Goal: Task Accomplishment & Management: Complete application form

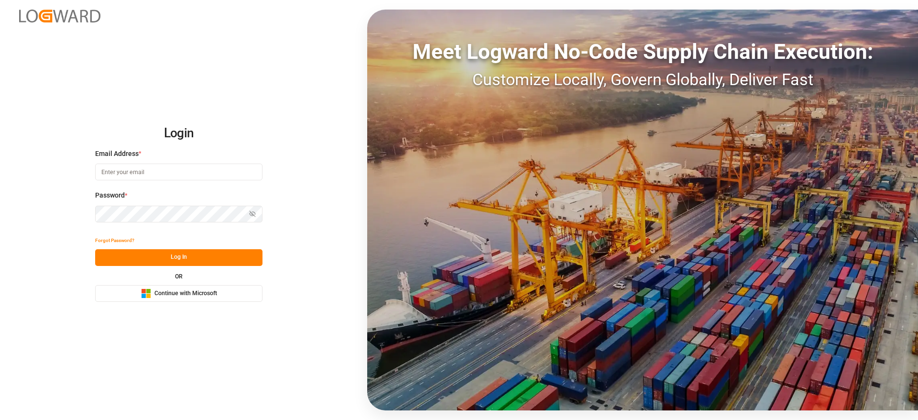
click at [212, 301] on button "Microsoft Logo Continue with Microsoft" at bounding box center [178, 293] width 167 height 17
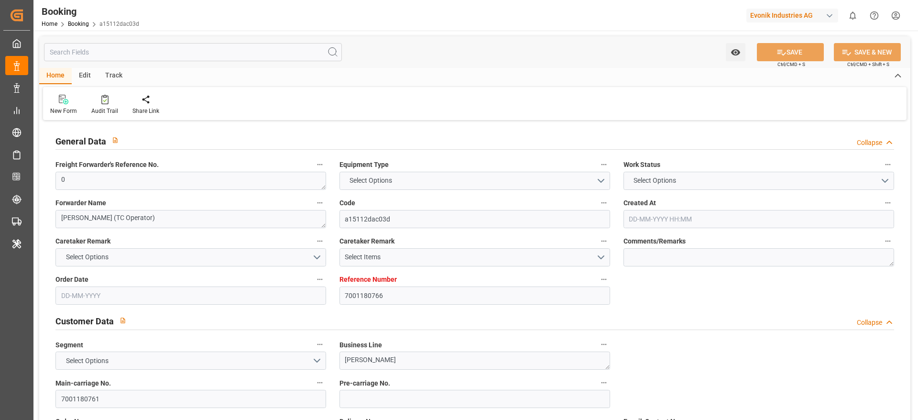
type input "7001180766"
type input "9839210"
type input "CMACGM"
type input "CMA CGM Group"
type input "NLRTM"
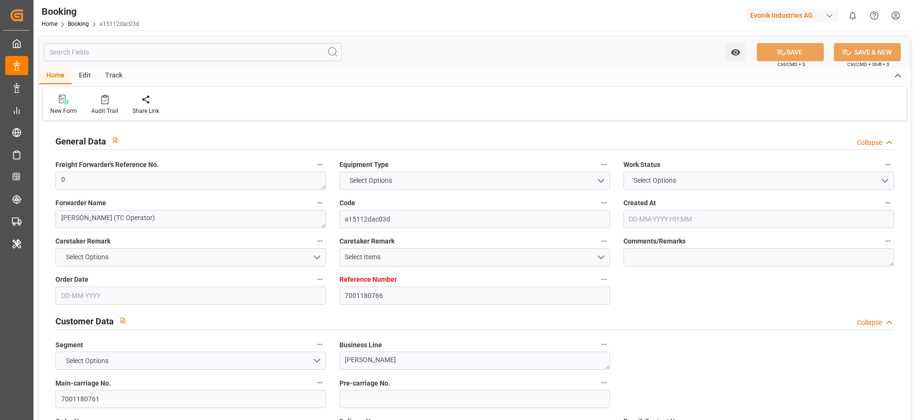
type input "IDBDJ"
type input "MYPKG"
type input "IDJKT"
type input "49"
type input "0"
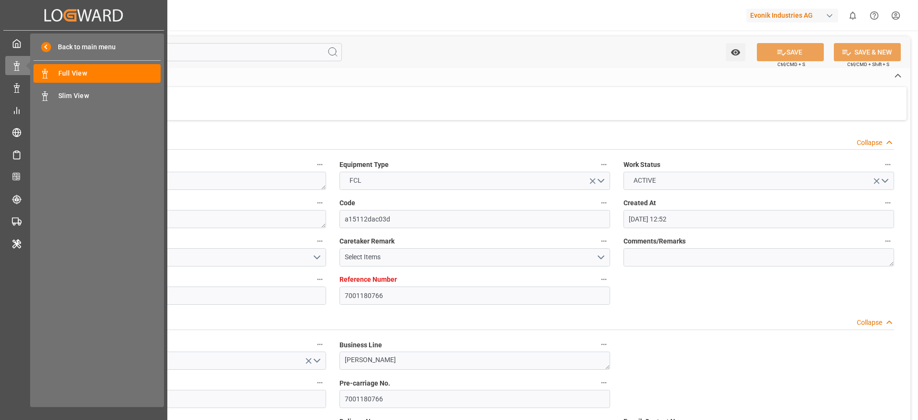
type input "27-05-2025 12:52"
type input "27-05-2025"
type input "15-08-2025"
type input "18-06-2025"
type input "10-06-2025 00:00"
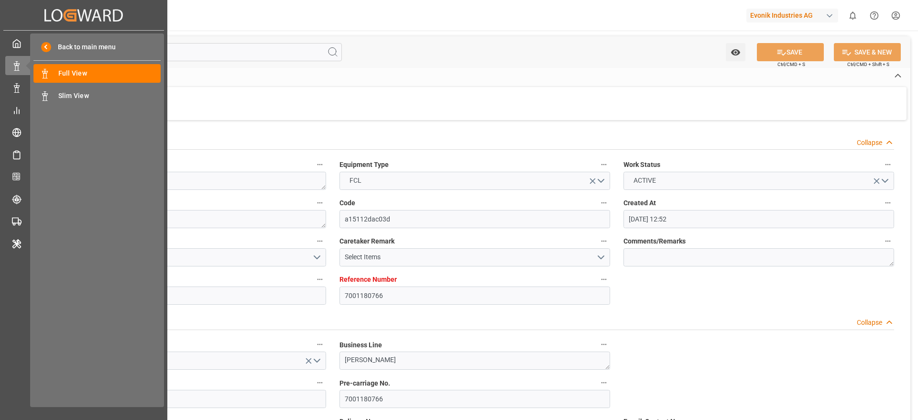
type input "18-06-2025 00:00"
type input "19-06-2025 00:00"
type input "16-06-2025 00:00"
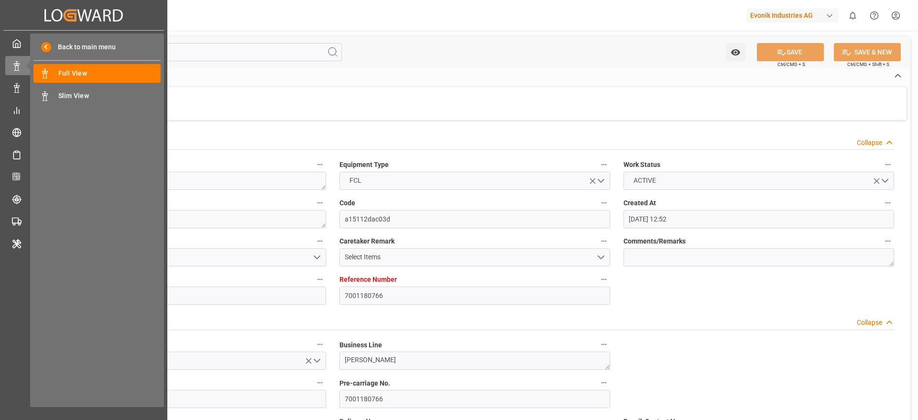
type input "25-08-2025 00:00"
type input "15-08-2025 00:00"
type input "04-08-2025 00:00"
type input "03-08-2025 00:00"
type input "05-08-2025 00:00"
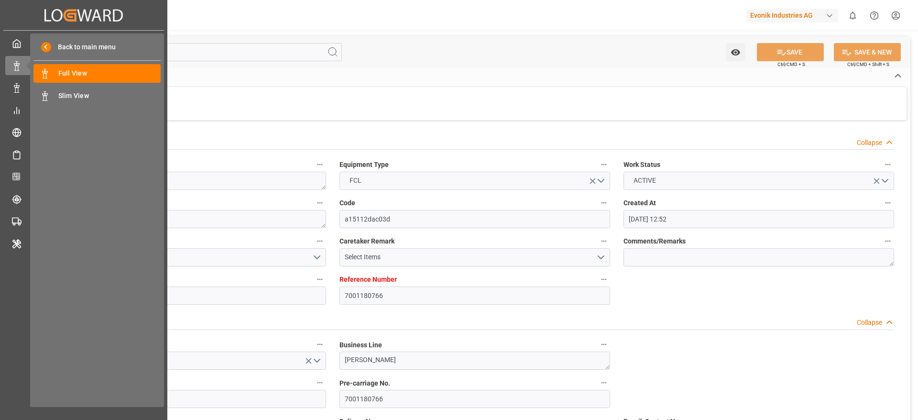
type input "09-08-2025 00:00"
type input "06-08-2025 00:00"
type input "08-08-2025 00:00"
type input "10-08-2025 00:00"
type input "08-08-2025 00:00"
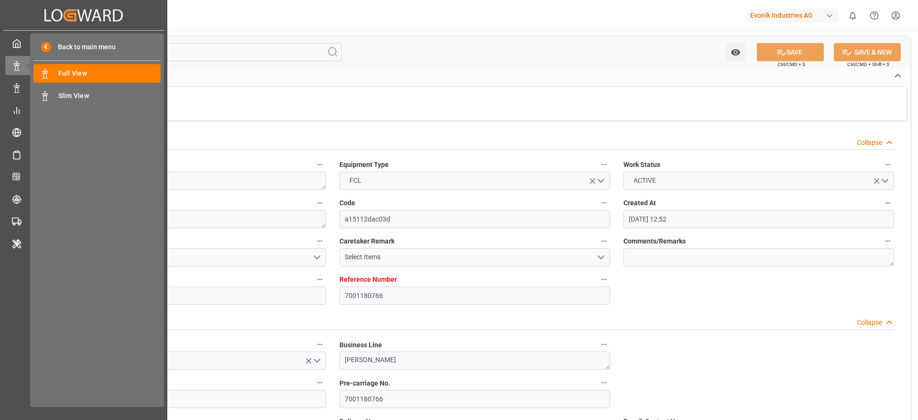
type input "10-08-2025 00:00"
type input "22-09-2025 00:00"
type input "19-09-2025 00:00"
type input "13-06-2025"
type input "11-09-2025 10:32"
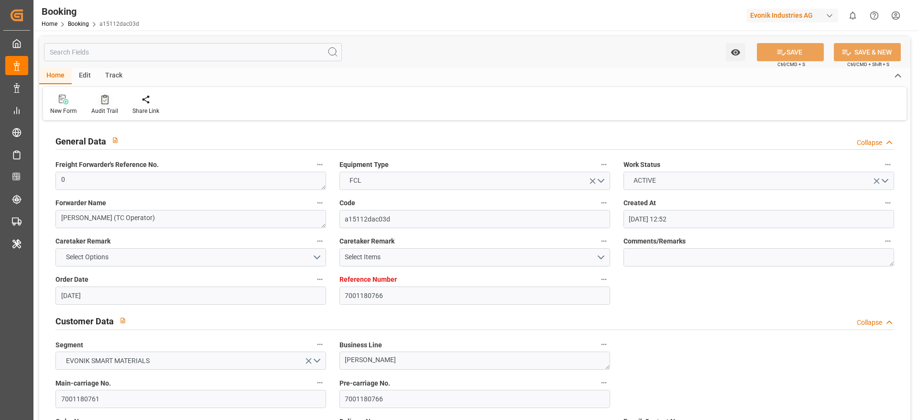
click at [99, 104] on div "Audit Trail" at bounding box center [104, 104] width 41 height 21
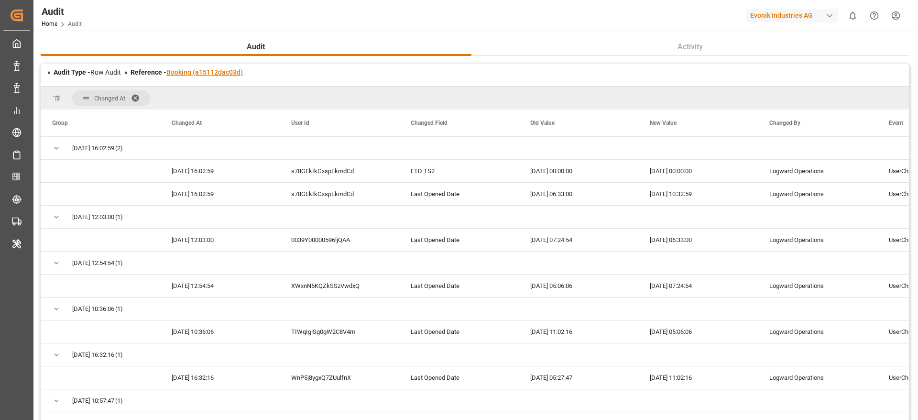
click at [215, 68] on link "Booking (a15112dac03d)" at bounding box center [204, 72] width 76 height 8
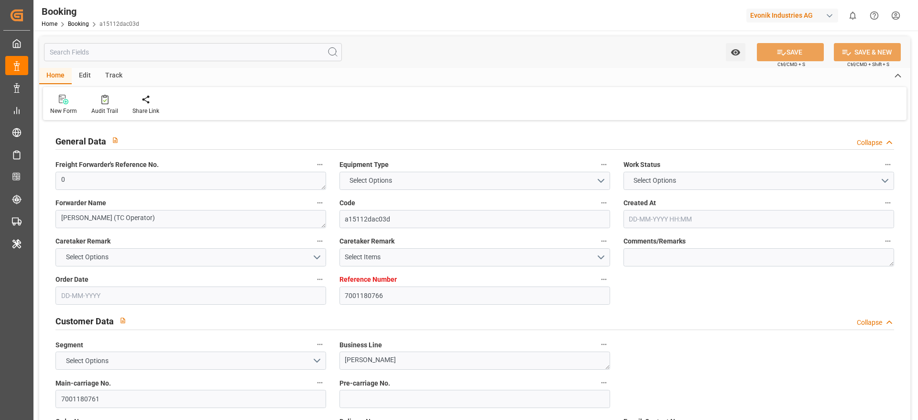
type input "7001180766"
type input "9839210"
type input "CMACGM"
type input "CMA CGM Group"
type input "NLRTM"
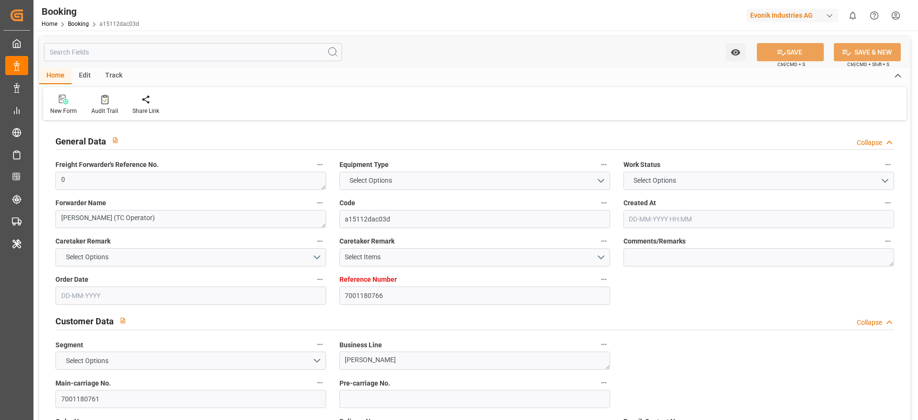
type input "IDBDJ"
type input "MYPKG"
type input "IDJKT"
type input "49"
type input "0"
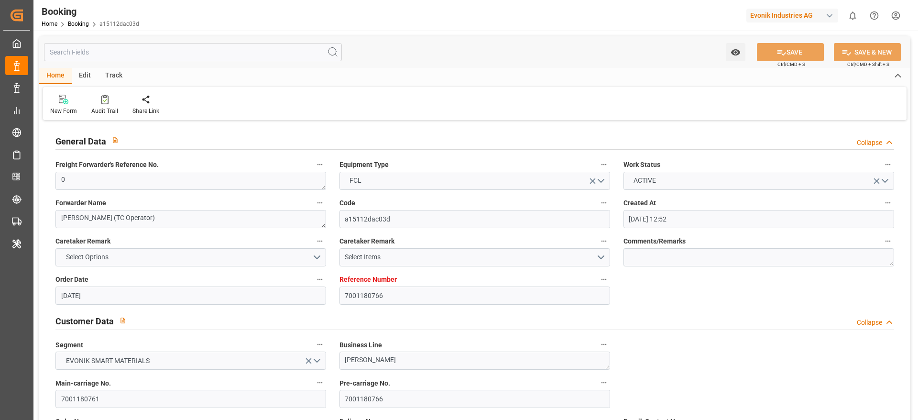
type input "27-05-2025 12:52"
type input "27-05-2025"
type input "15-08-2025"
type input "18-06-2025"
type input "10-06-2025 00:00"
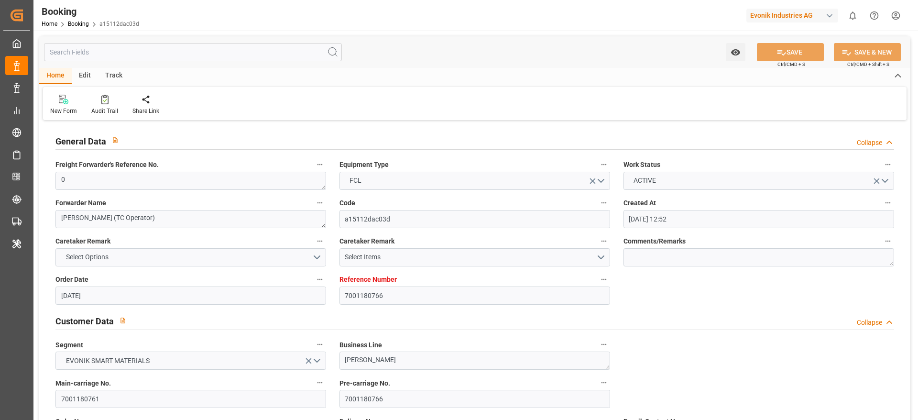
type input "18-06-2025 00:00"
type input "19-06-2025 00:00"
type input "16-06-2025 00:00"
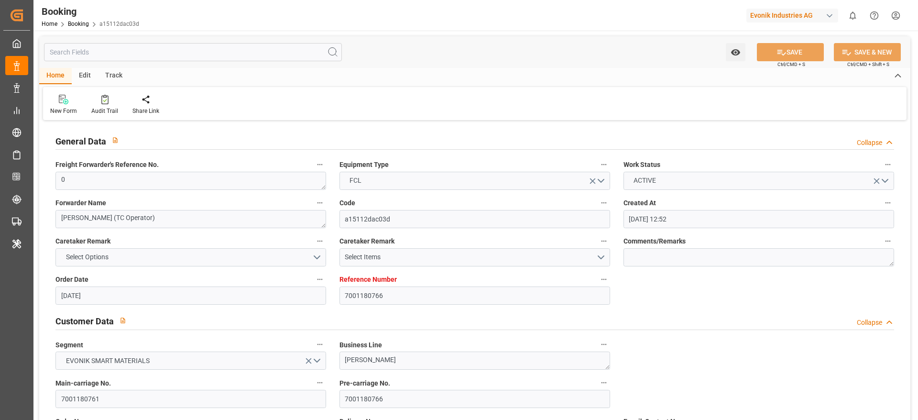
type input "25-08-2025 00:00"
type input "15-08-2025 00:00"
type input "04-08-2025 00:00"
type input "03-08-2025 00:00"
type input "05-08-2025 00:00"
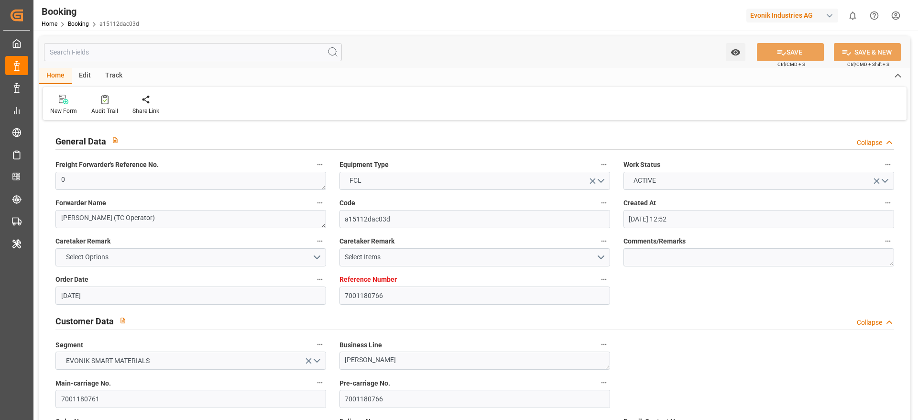
type input "09-08-2025 00:00"
type input "06-08-2025 00:00"
type input "08-08-2025 00:00"
type input "10-08-2025 00:00"
type input "08-08-2025 00:00"
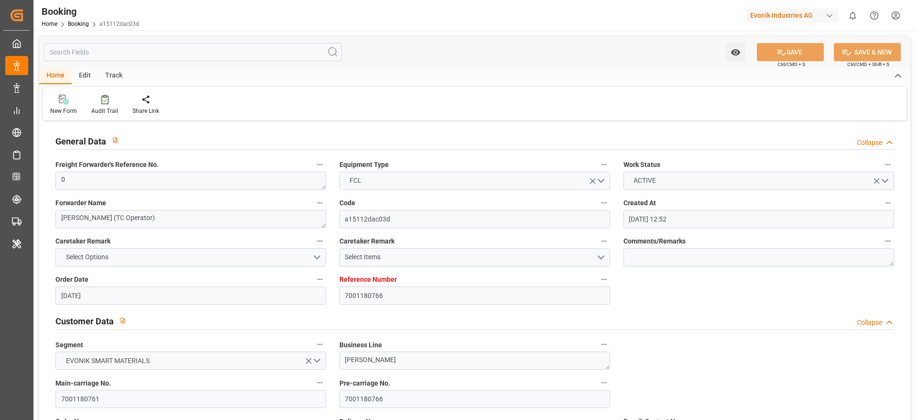
type input "10-08-2025 00:00"
type input "22-09-2025 00:00"
type input "19-09-2025 00:00"
type input "13-06-2025"
type input "11-09-2025 10:32"
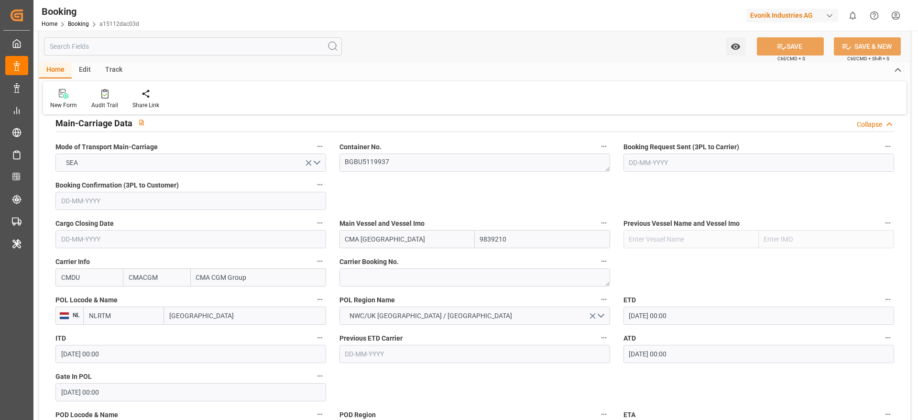
scroll to position [574, 0]
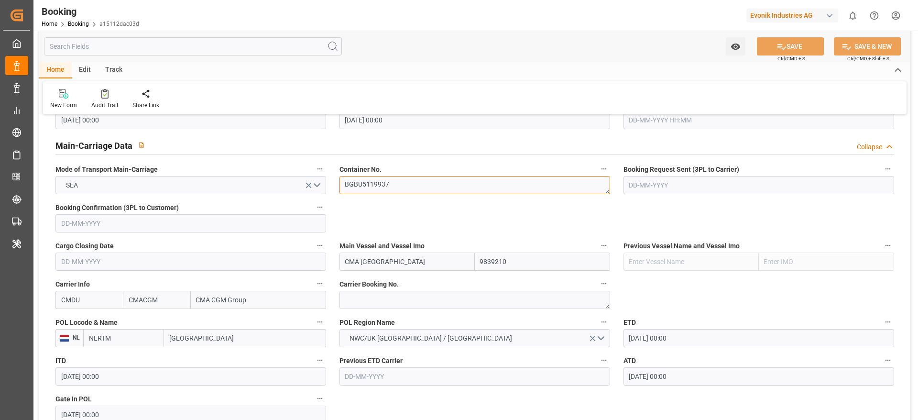
click at [414, 185] on textarea "BGBU5119937" at bounding box center [474, 185] width 271 height 18
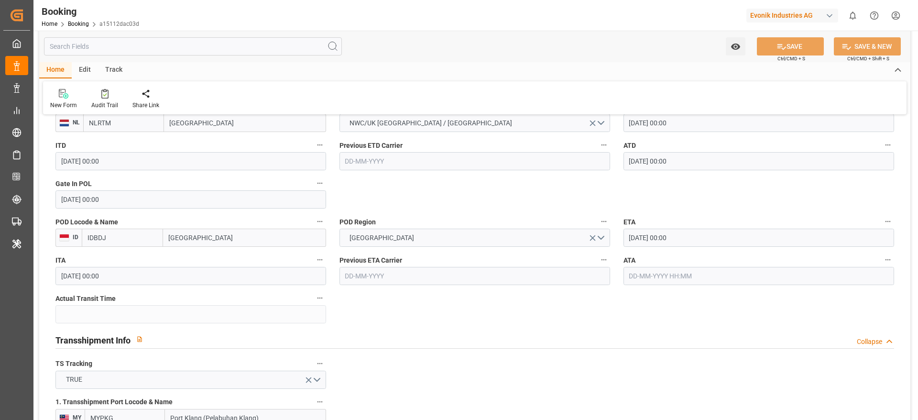
scroll to position [1147, 0]
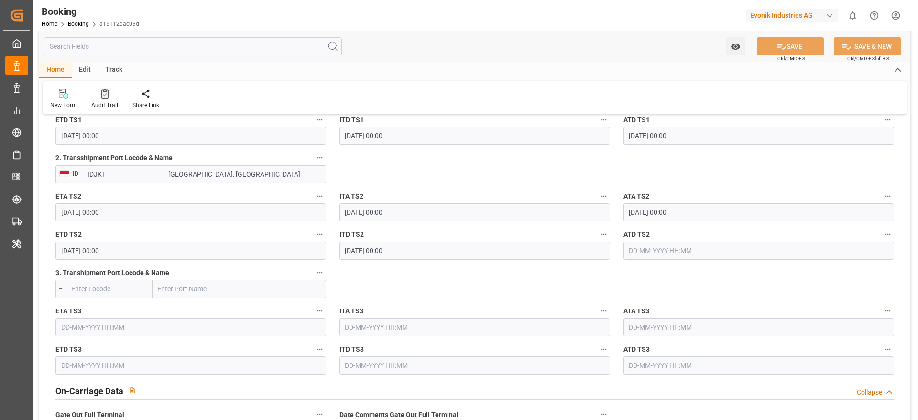
click at [110, 98] on div "Audit Trail" at bounding box center [104, 98] width 41 height 21
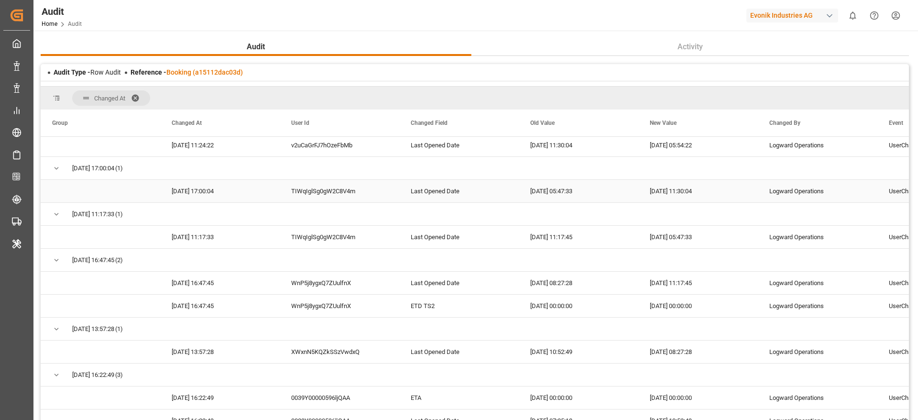
scroll to position [789, 0]
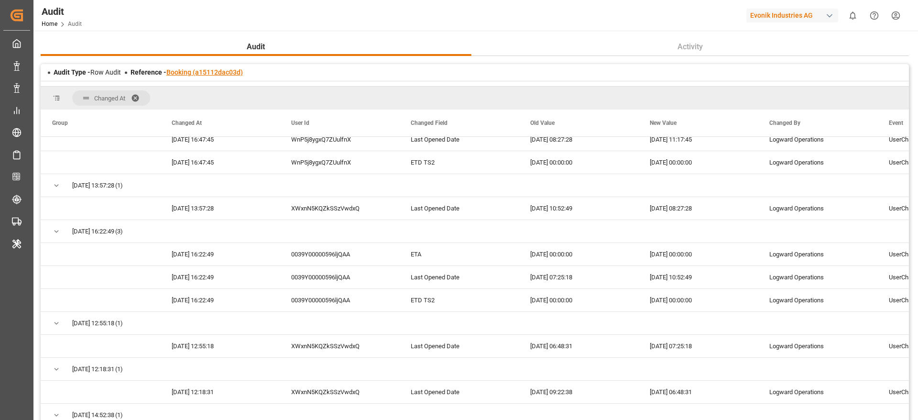
click at [223, 73] on link "Booking (a15112dac03d)" at bounding box center [204, 72] width 76 height 8
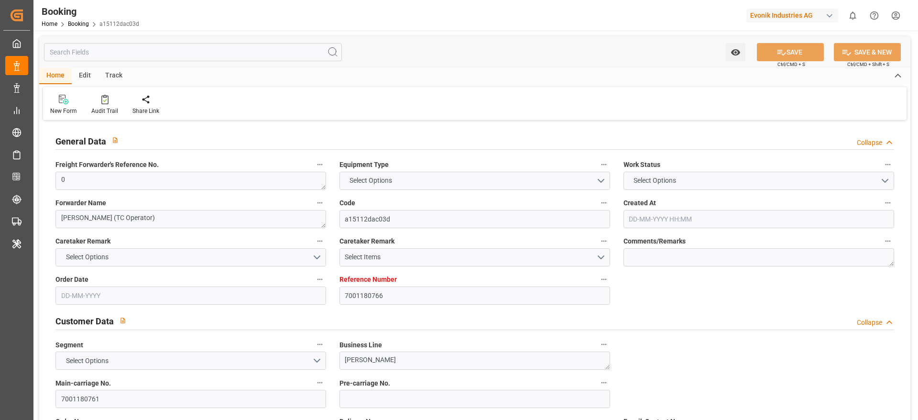
type input "7001180766"
type input "9839210"
type input "CMACGM"
type input "CMA CGM Group"
type input "NLRTM"
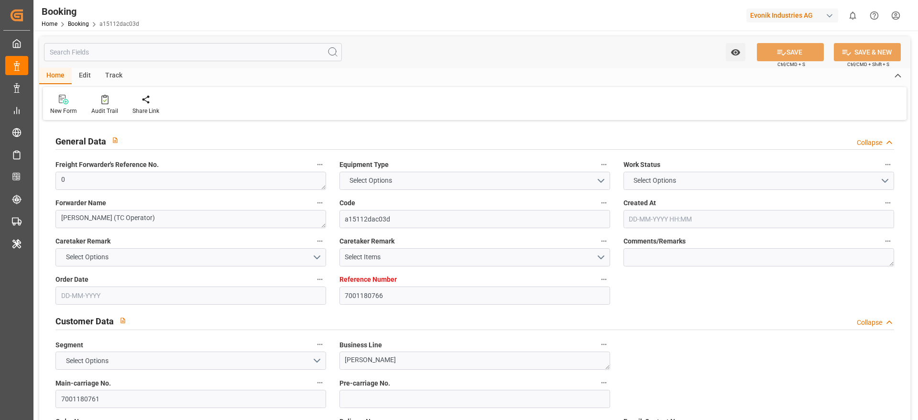
type input "IDBDJ"
type input "MYPKG"
type input "IDJKT"
type input "49"
type input "0"
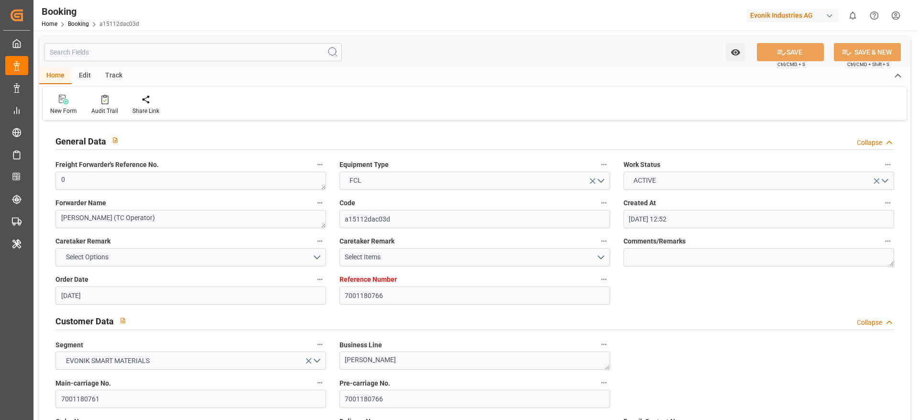
type input "27-05-2025 12:52"
type input "27-05-2025"
type input "15-08-2025"
type input "18-06-2025"
type input "10-06-2025 00:00"
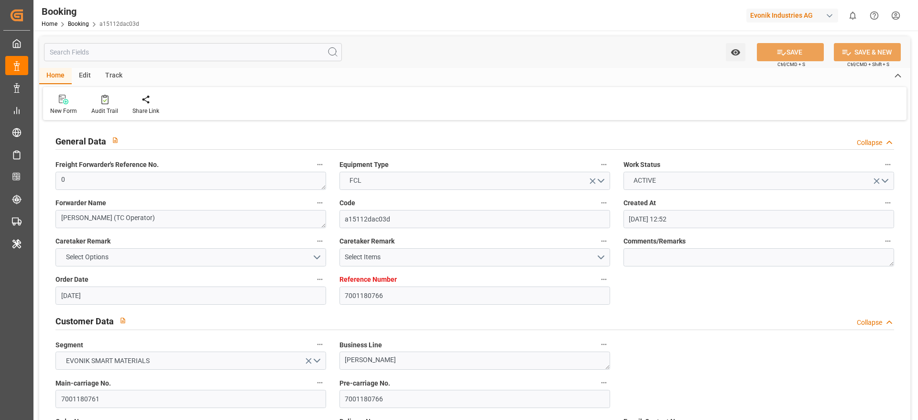
type input "18-06-2025 00:00"
type input "19-06-2025 00:00"
type input "16-06-2025 00:00"
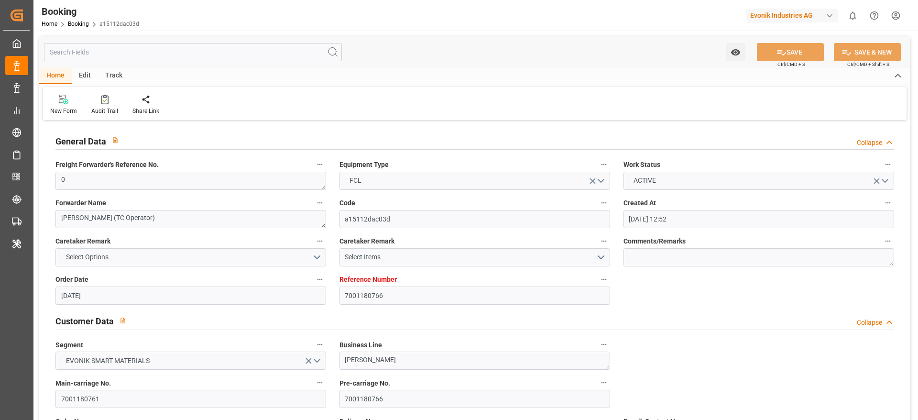
type input "25-08-2025 00:00"
type input "15-08-2025 00:00"
type input "04-08-2025 00:00"
type input "03-08-2025 00:00"
type input "05-08-2025 00:00"
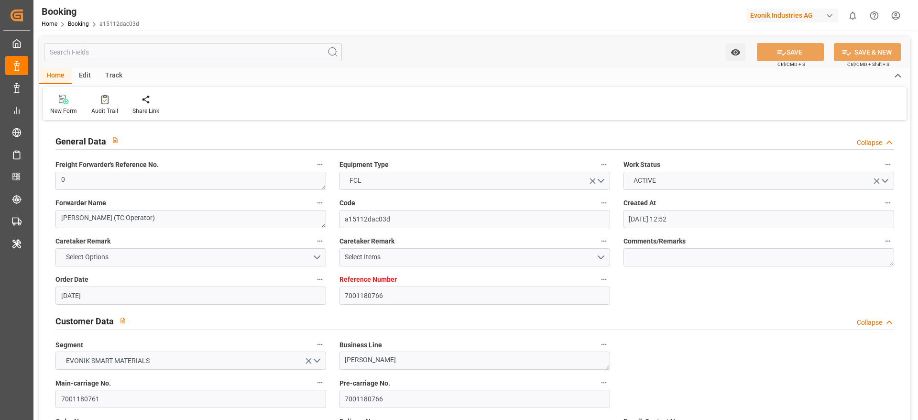
type input "09-08-2025 00:00"
type input "06-08-2025 00:00"
type input "08-08-2025 00:00"
type input "10-08-2025 00:00"
type input "08-08-2025 00:00"
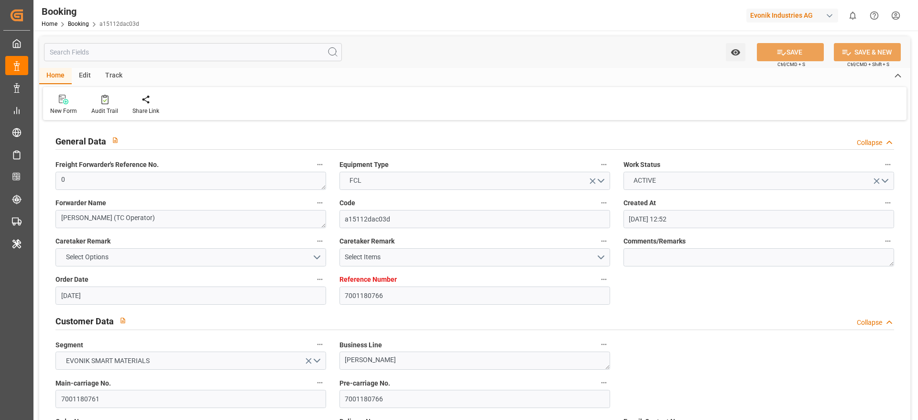
type input "10-08-2025 00:00"
type input "22-09-2025 00:00"
type input "19-09-2025 00:00"
type input "13-06-2025"
type input "11-09-2025 10:32"
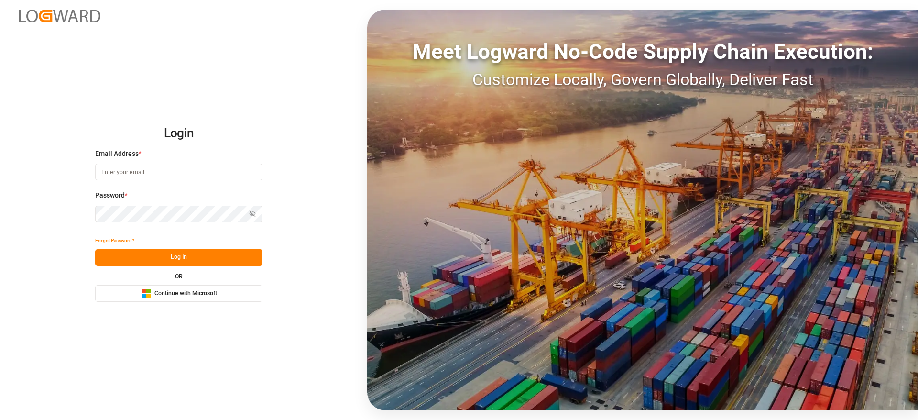
click at [191, 293] on span "Continue with Microsoft" at bounding box center [185, 293] width 63 height 9
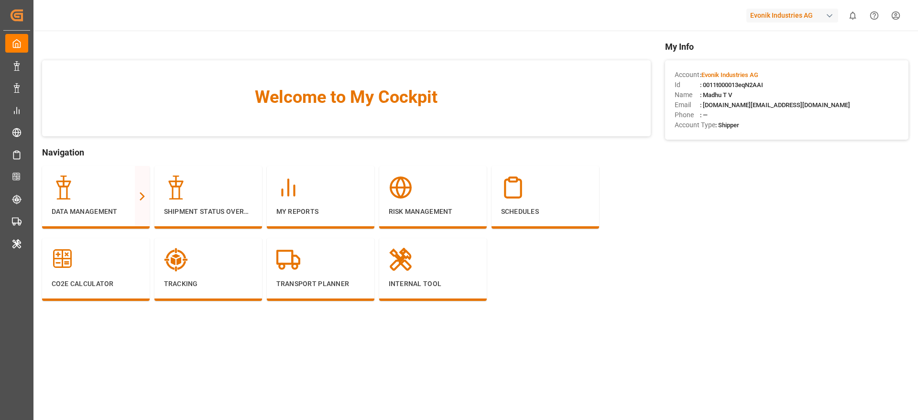
click at [791, 13] on div "Evonik Industries AG" at bounding box center [792, 16] width 92 height 14
type input "stepan"
click at [785, 67] on div "ST [PERSON_NAME]-C6OGII" at bounding box center [794, 65] width 163 height 22
